Goal: Check status: Check status

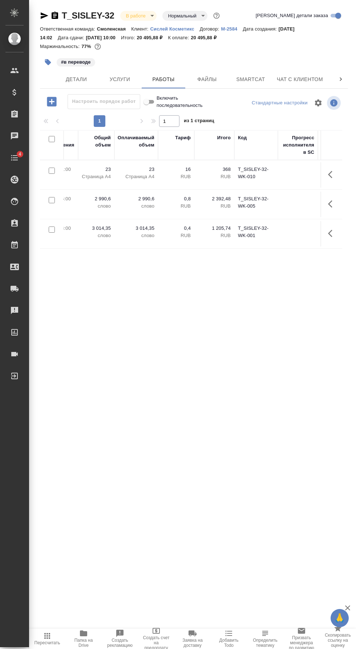
scroll to position [0, 401]
click at [255, 77] on span "Smartcat" at bounding box center [250, 79] width 35 height 9
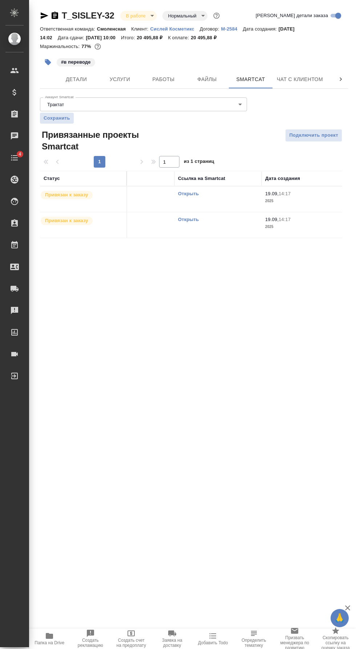
scroll to position [0, 37]
click at [194, 193] on link "Открыть" at bounding box center [191, 193] width 21 height 5
click at [192, 194] on link "Открыть" at bounding box center [191, 193] width 21 height 5
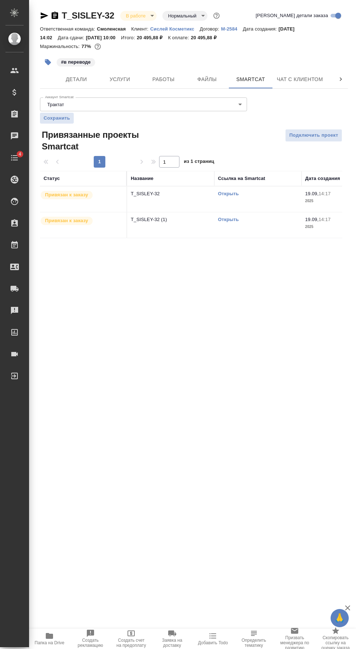
click at [227, 219] on link "Открыть" at bounding box center [228, 219] width 21 height 5
click at [228, 193] on link "Открыть" at bounding box center [228, 193] width 21 height 5
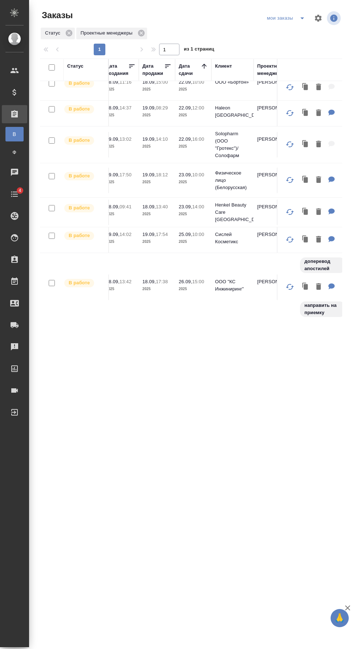
scroll to position [58, 0]
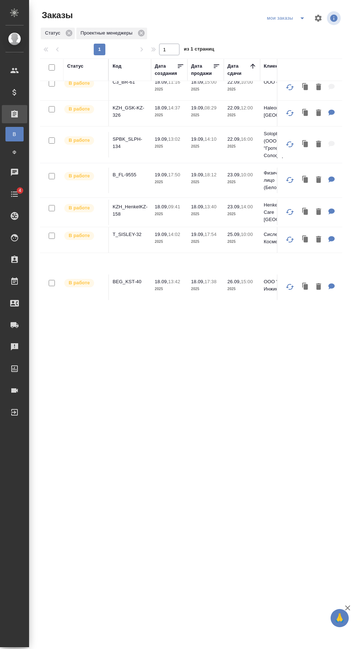
click at [138, 207] on p "KZH_HenkelKZ-158" at bounding box center [130, 210] width 35 height 15
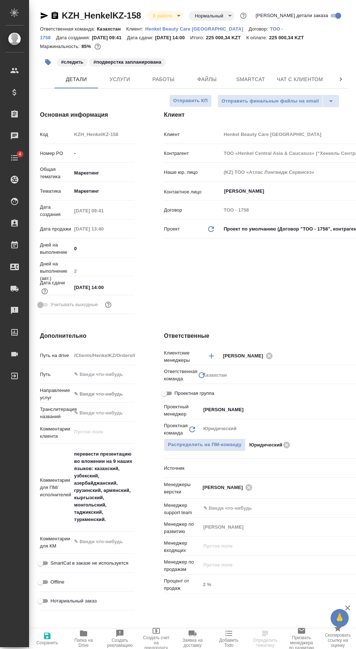
select select "RU"
click at [167, 82] on span "Работы" at bounding box center [163, 79] width 35 height 9
type textarea "x"
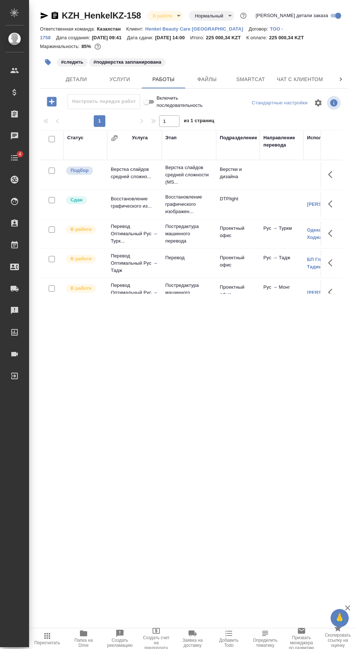
click at [261, 76] on span "Smartcat" at bounding box center [250, 79] width 35 height 9
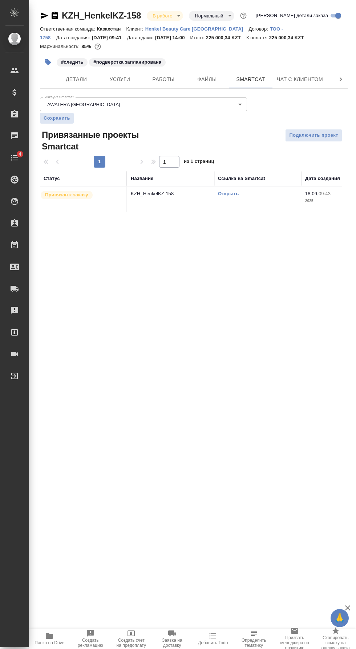
click at [229, 195] on link "Открыть" at bounding box center [228, 193] width 21 height 5
click at [224, 195] on link "Открыть" at bounding box center [228, 193] width 21 height 5
click at [166, 79] on span "Работы" at bounding box center [163, 79] width 35 height 9
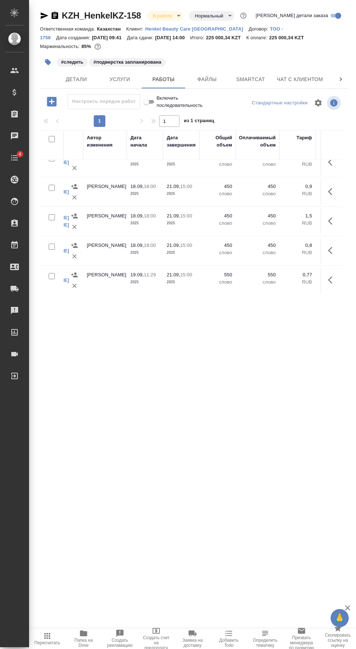
scroll to position [189, 284]
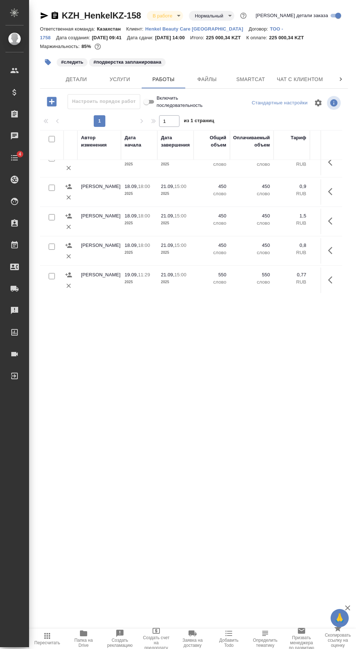
click at [63, 15] on link "KZH_HenkelKZ-158" at bounding box center [101, 16] width 79 height 10
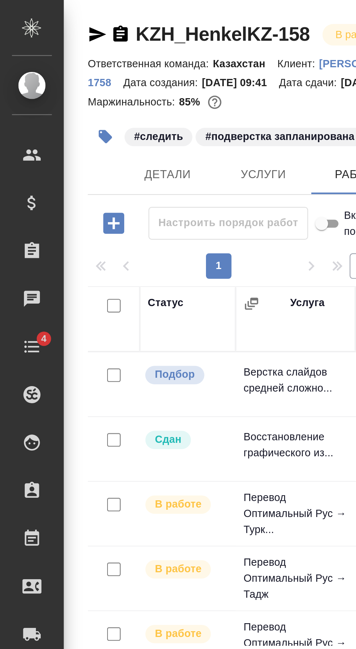
click at [57, 18] on icon "button" at bounding box center [55, 15] width 7 height 7
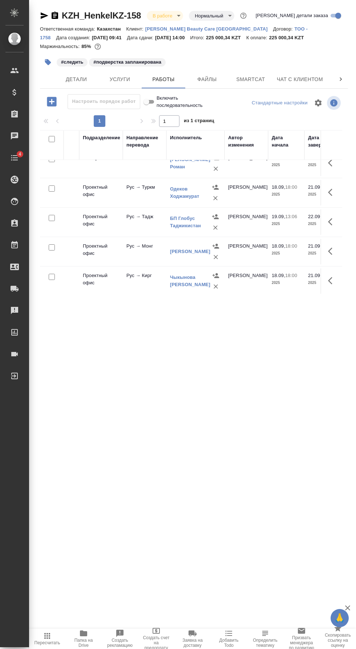
scroll to position [41, 138]
